Goal: Task Accomplishment & Management: Manage account settings

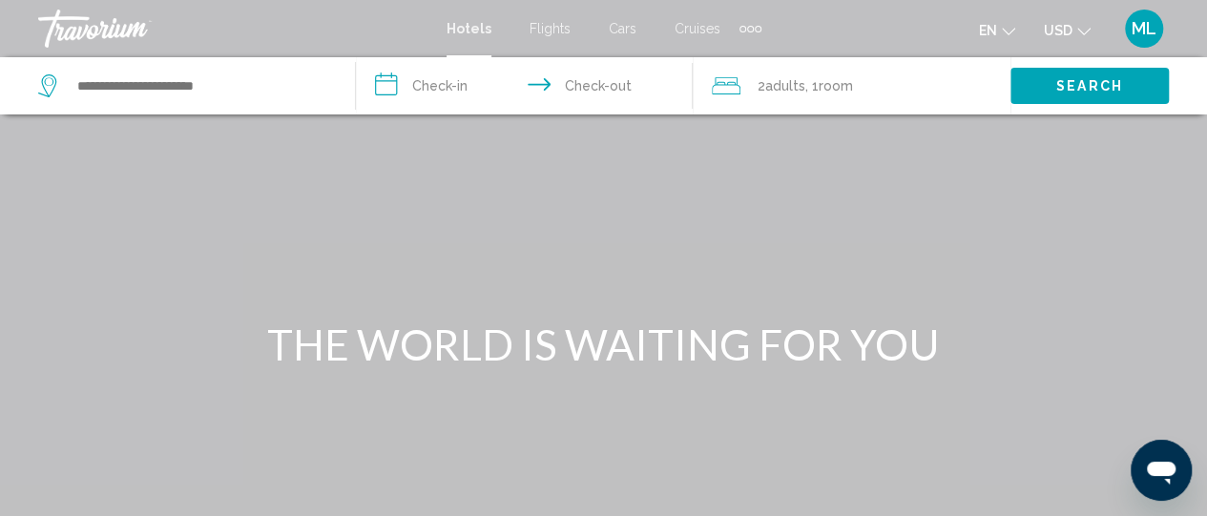
click at [750, 26] on div "Extra navigation items" at bounding box center [750, 29] width 7 height 7
click at [1131, 25] on span "ML" at bounding box center [1143, 28] width 25 height 19
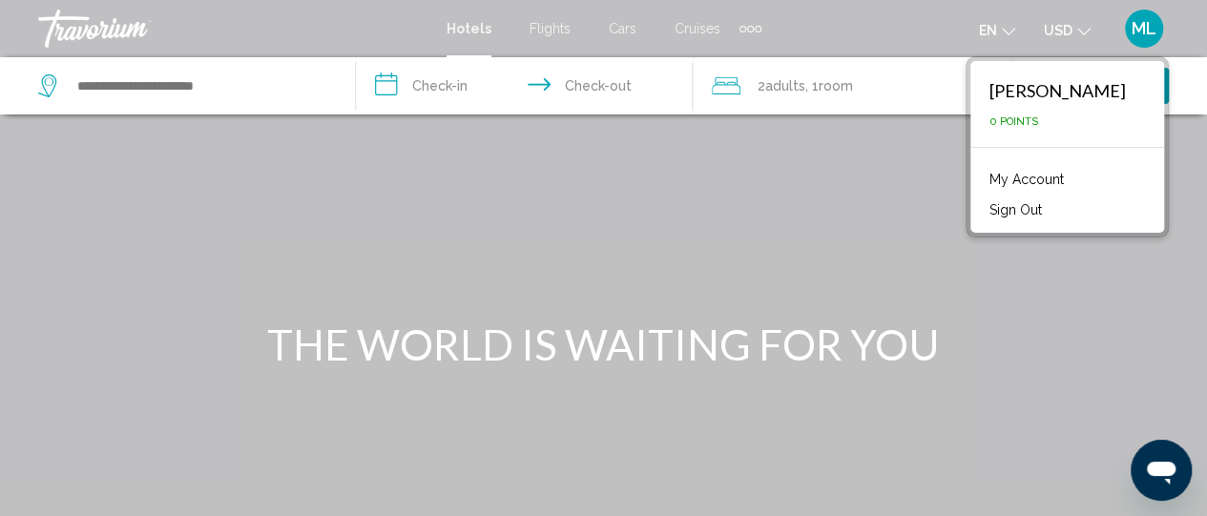
click at [1023, 178] on link "My Account" at bounding box center [1026, 179] width 93 height 25
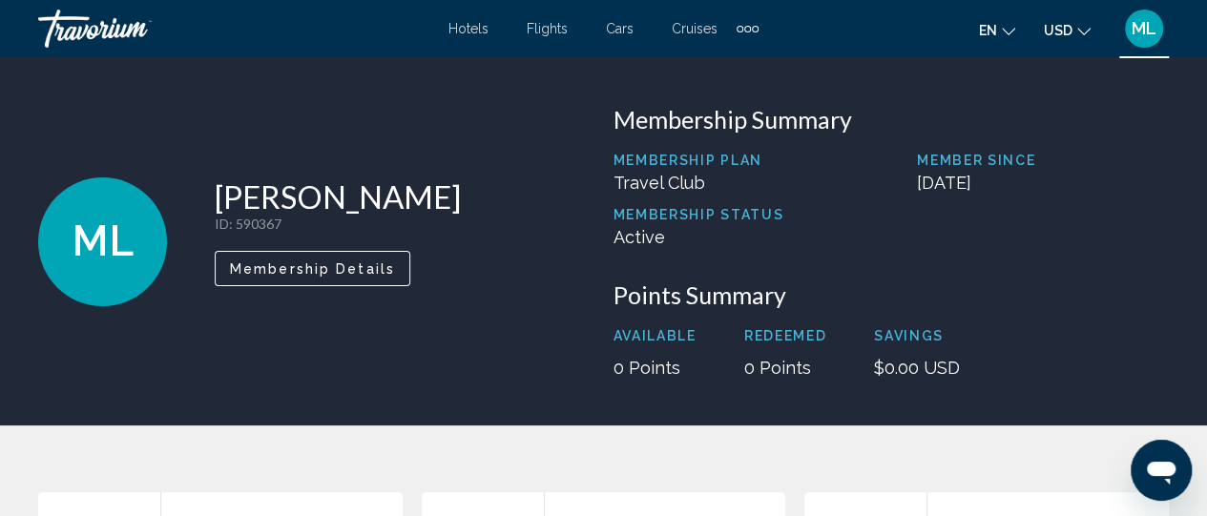
click at [109, 238] on span "ML" at bounding box center [103, 242] width 62 height 50
click at [227, 272] on button "Membership Details" at bounding box center [313, 268] width 196 height 35
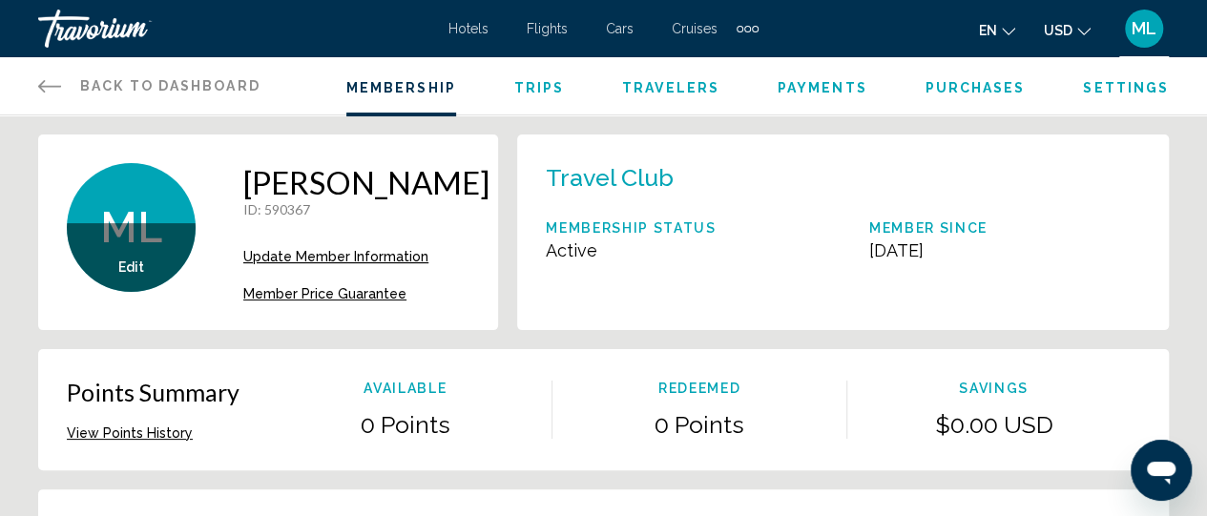
click at [1143, 29] on span "ML" at bounding box center [1143, 28] width 25 height 19
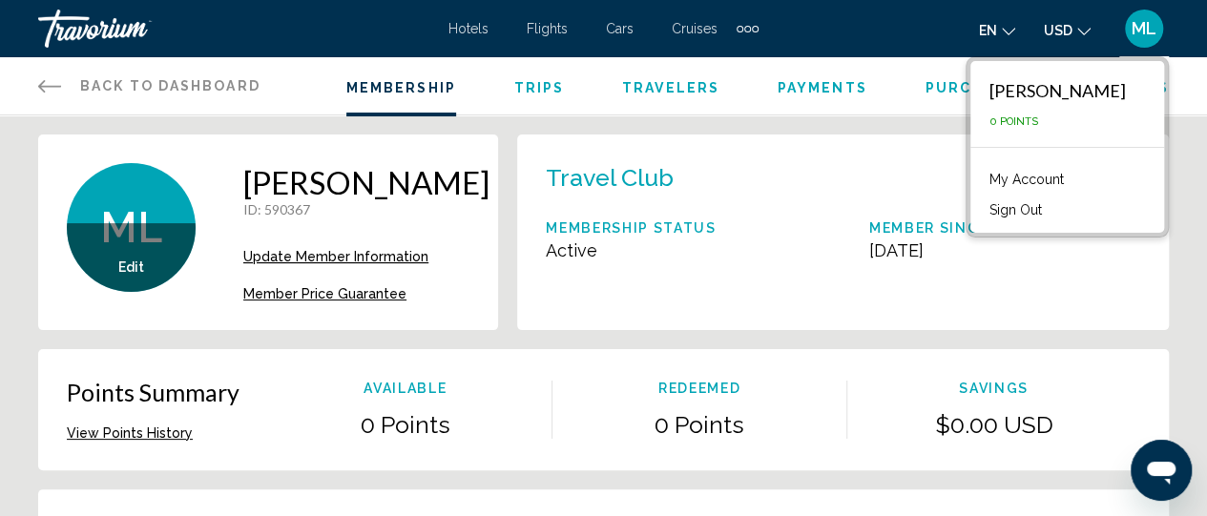
click at [1021, 213] on button "Sign Out" at bounding box center [1016, 209] width 72 height 25
